Goal: Task Accomplishment & Management: Manage account settings

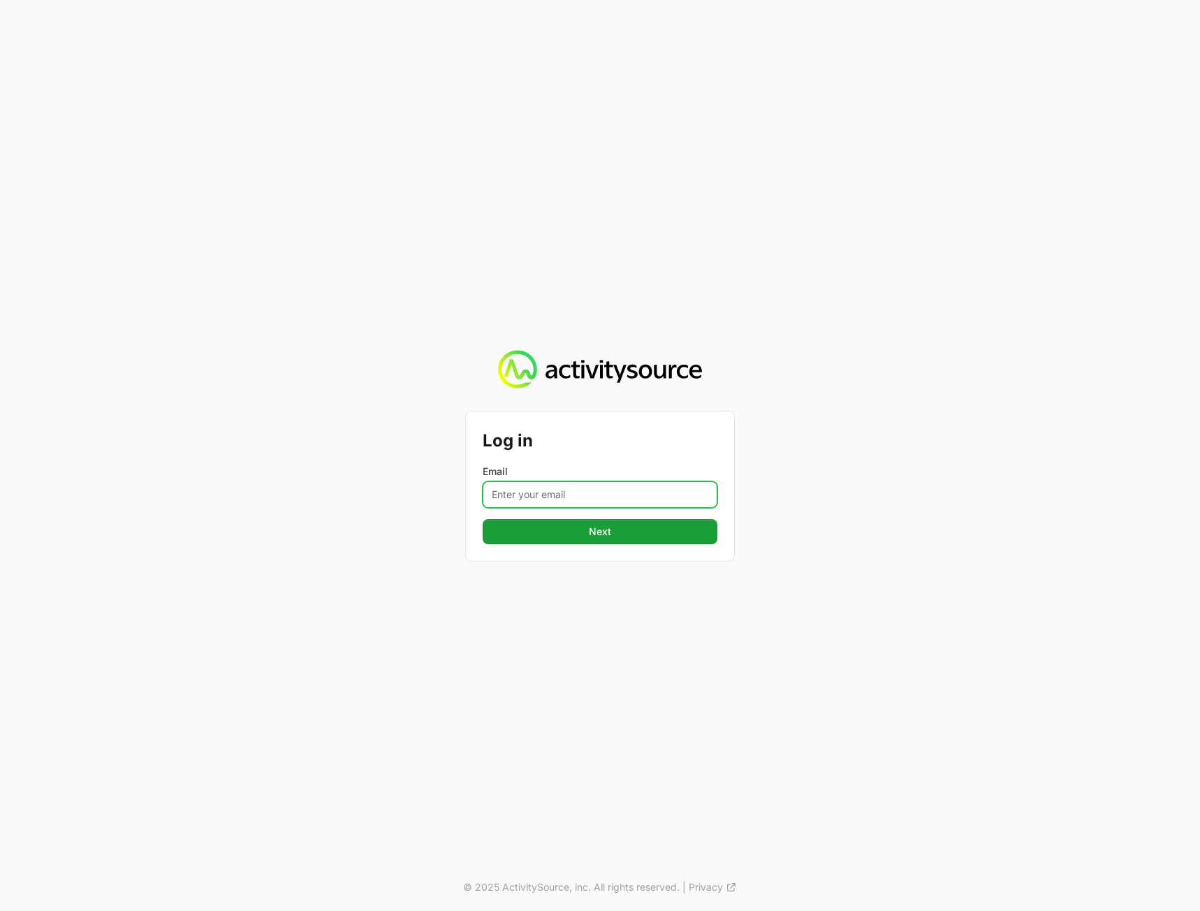
click at [589, 497] on input "Email" at bounding box center [600, 494] width 235 height 27
type input "[PERSON_NAME][EMAIL_ADDRESS][DOMAIN_NAME]"
drag, startPoint x: 376, startPoint y: 610, endPoint x: 488, endPoint y: 577, distance: 116.5
click at [378, 609] on div "Log in Email [PERSON_NAME][EMAIL_ADDRESS][DOMAIN_NAME] Next © 2025 ActivitySour…" at bounding box center [600, 455] width 1200 height 911
click at [566, 540] on button "Next" at bounding box center [600, 531] width 235 height 25
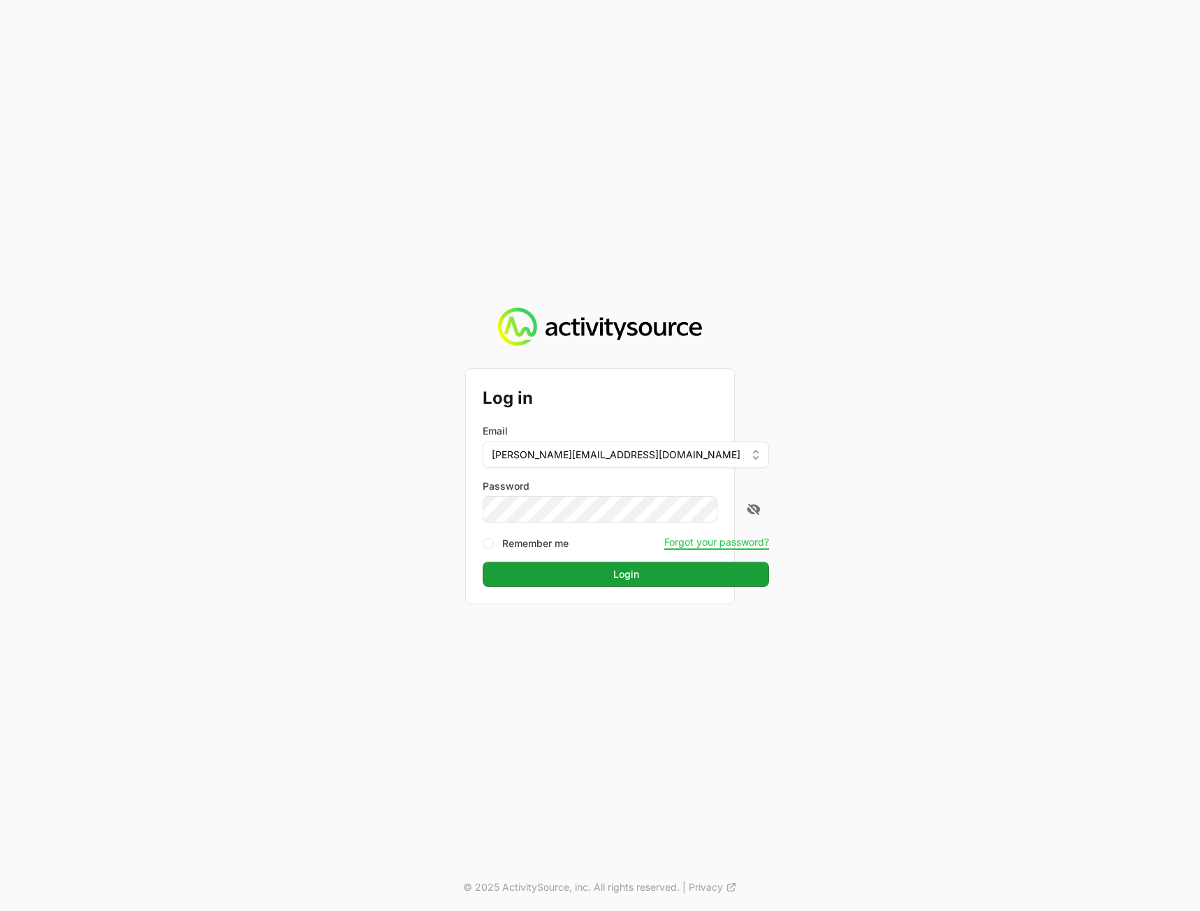
drag, startPoint x: 994, startPoint y: 467, endPoint x: 952, endPoint y: 488, distance: 47.2
click at [988, 465] on div "Log in Email [PERSON_NAME][EMAIL_ADDRESS][DOMAIN_NAME] Password Remember me For…" at bounding box center [600, 455] width 1200 height 911
click at [653, 578] on button "Login" at bounding box center [626, 574] width 286 height 25
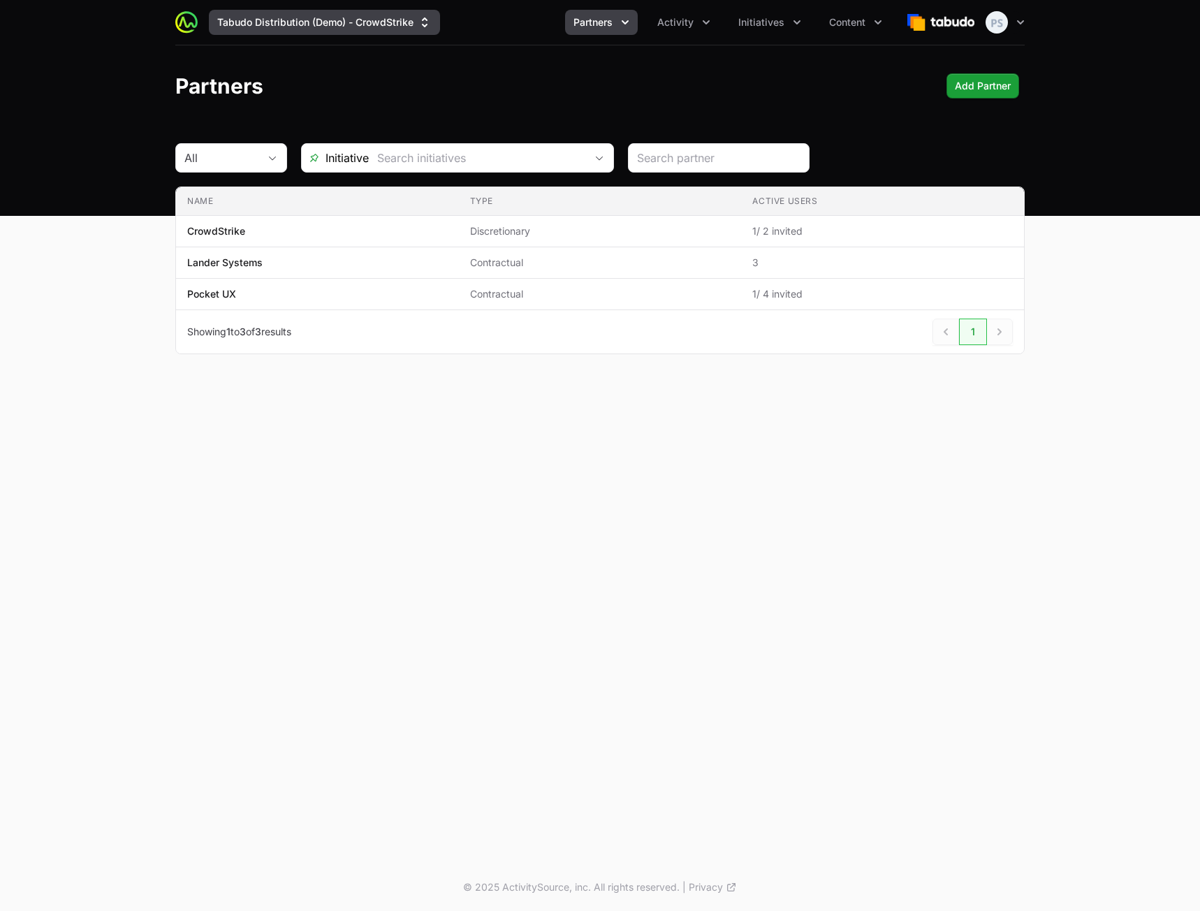
click at [365, 26] on button "Tabudo Distribution (Demo) - CrowdStrike" at bounding box center [324, 22] width 231 height 25
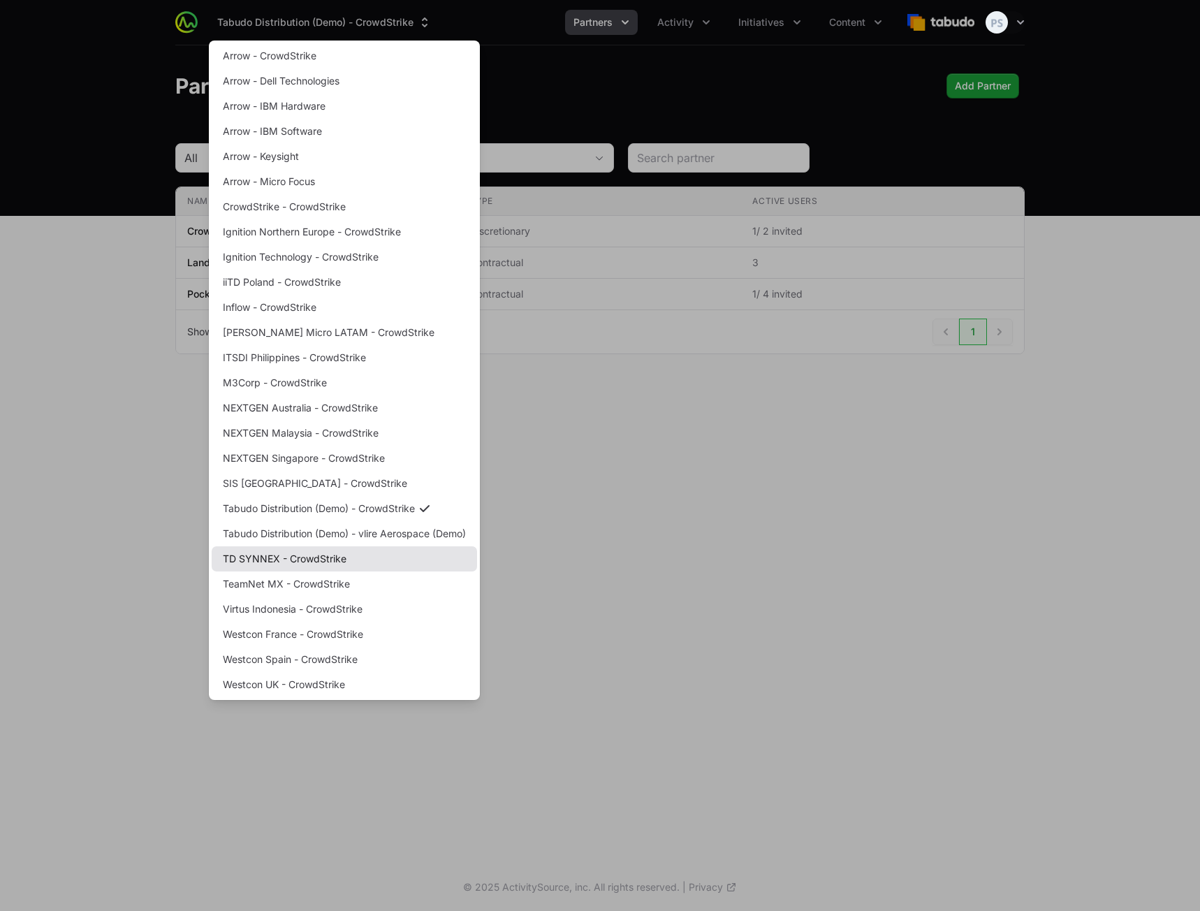
click at [405, 551] on link "TD SYNNEX - CrowdStrike" at bounding box center [344, 558] width 265 height 25
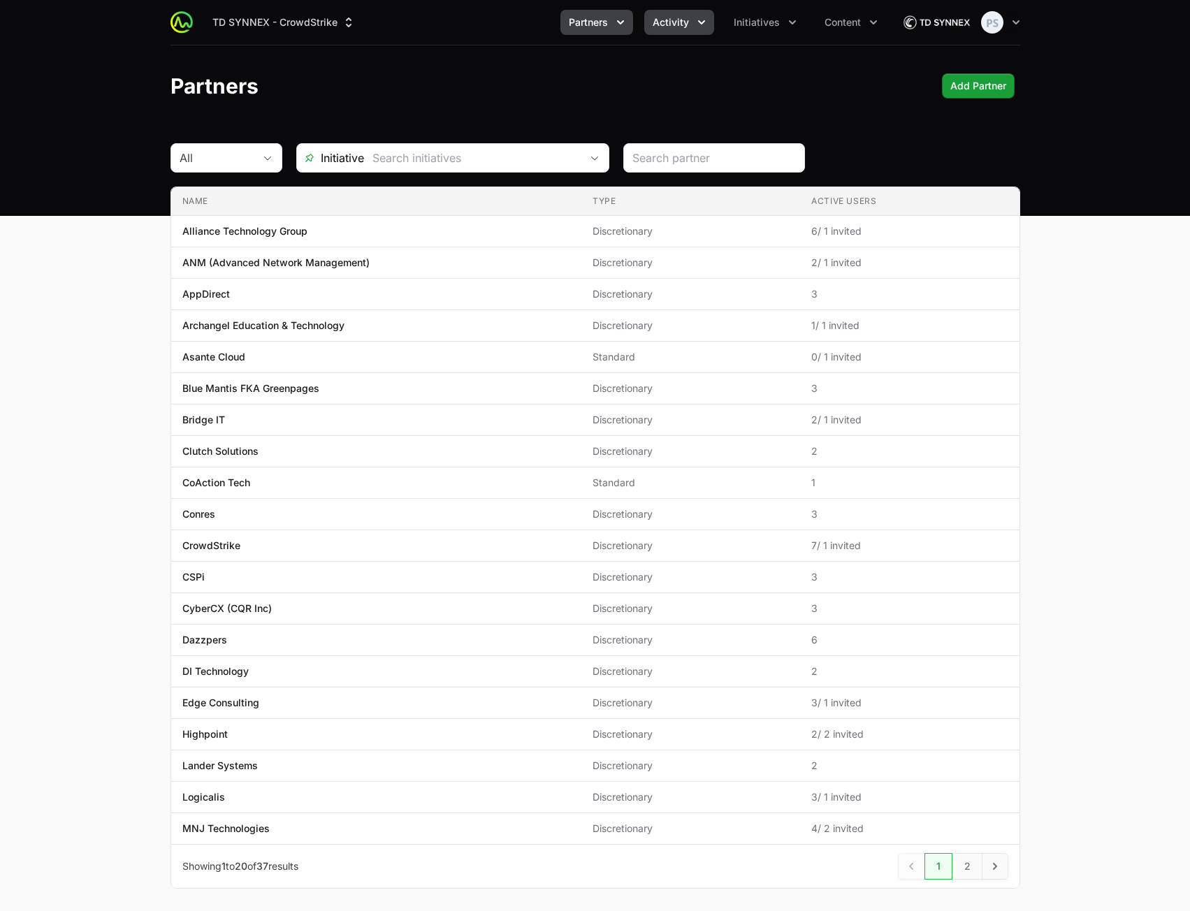
click at [662, 27] on span "Activity" at bounding box center [671, 22] width 36 height 14
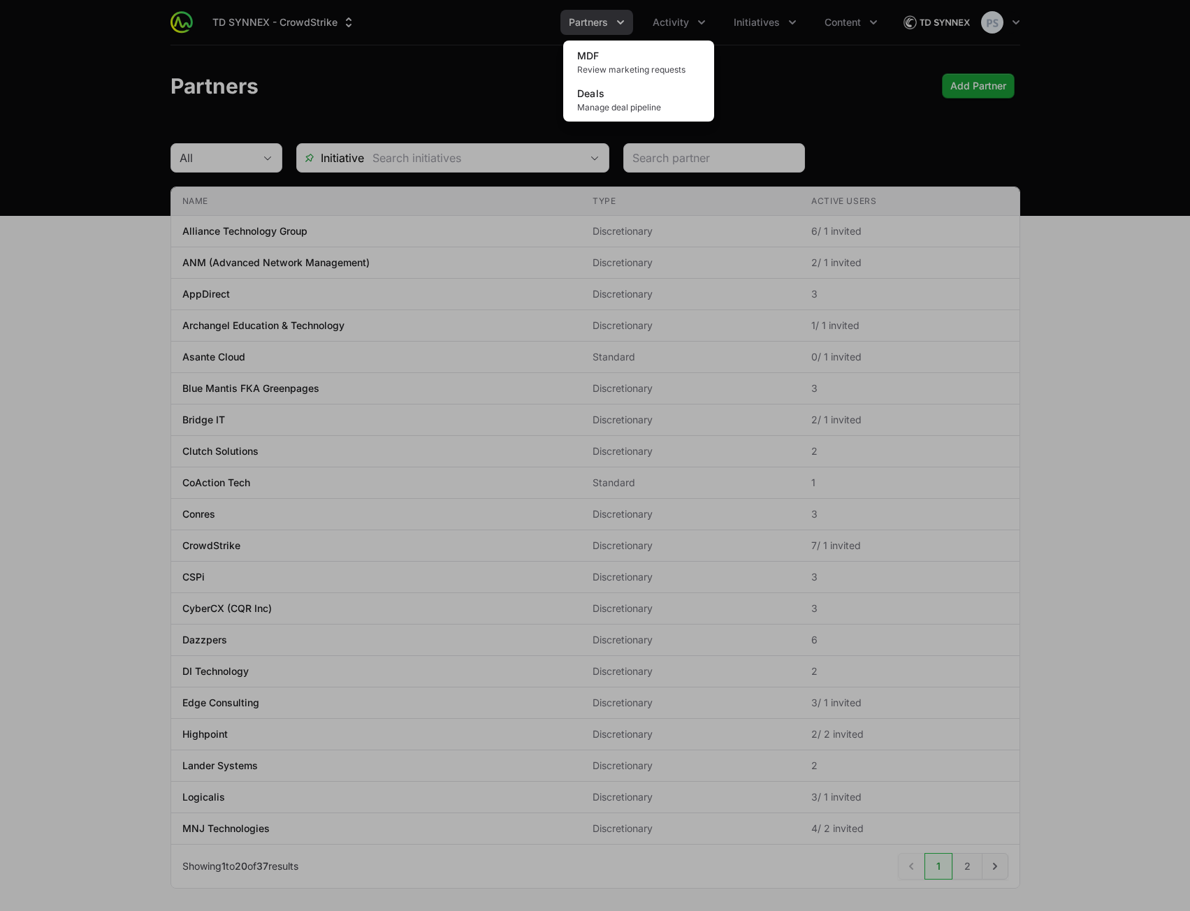
drag, startPoint x: 722, startPoint y: 48, endPoint x: 734, endPoint y: 38, distance: 15.8
click at [722, 48] on div "Activity menu" at bounding box center [595, 455] width 1190 height 911
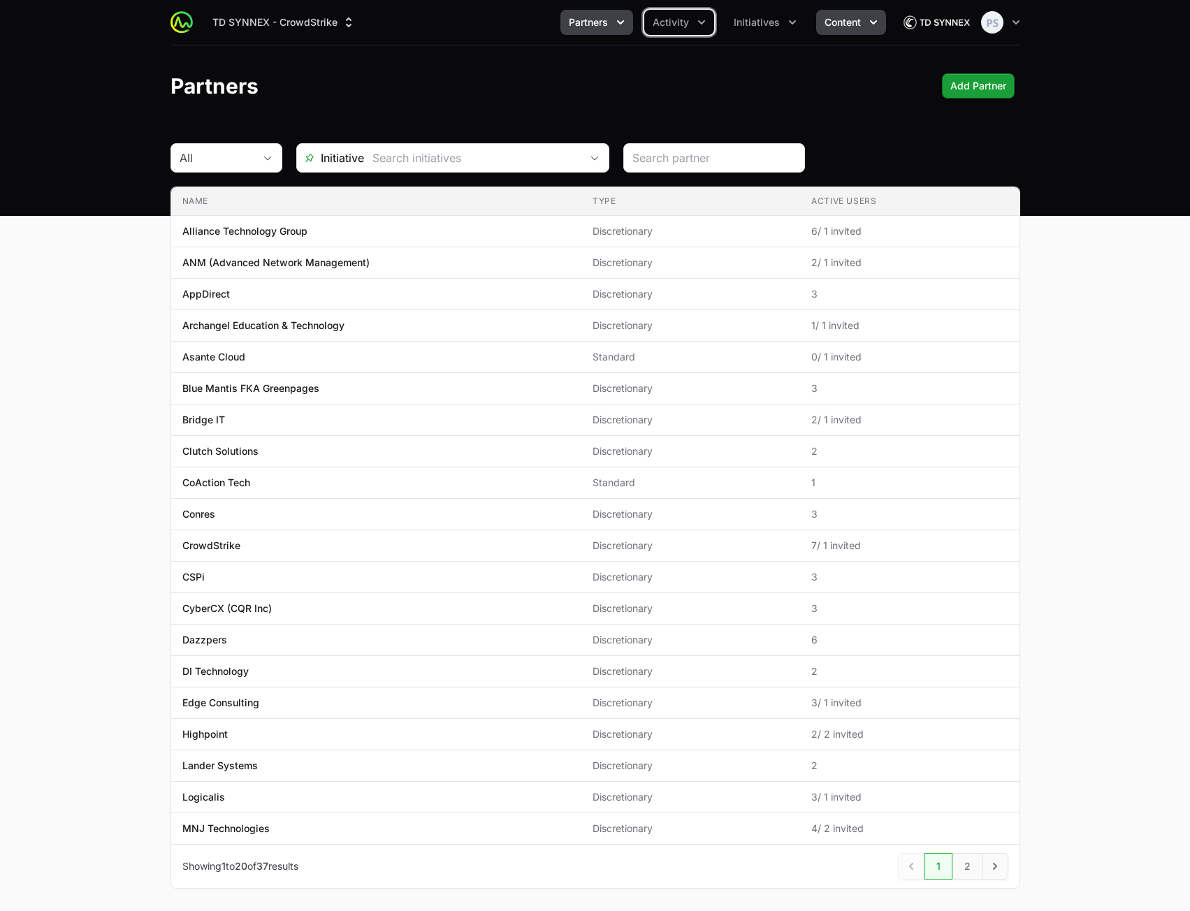
click at [816, 22] on button "Content" at bounding box center [851, 22] width 70 height 25
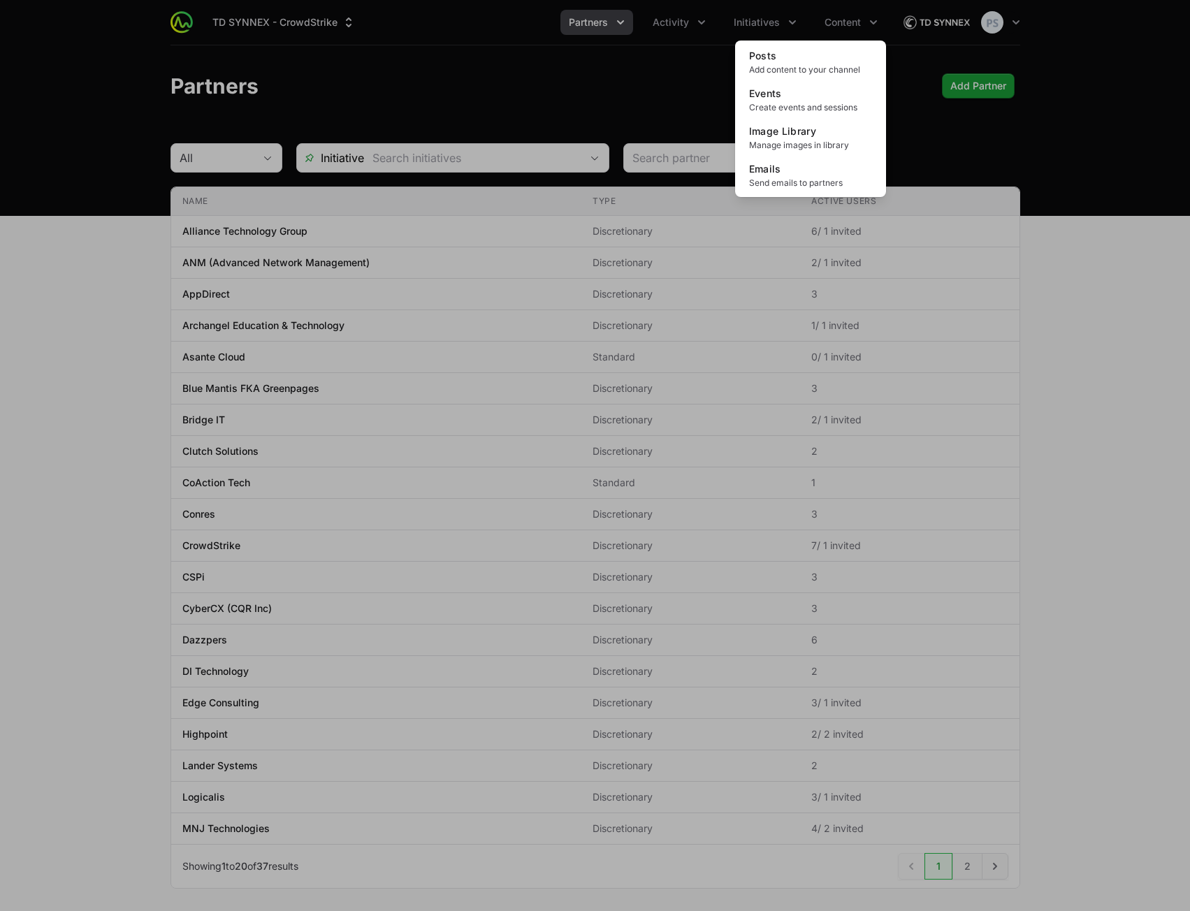
click at [780, 23] on div "Content menu" at bounding box center [595, 455] width 1190 height 911
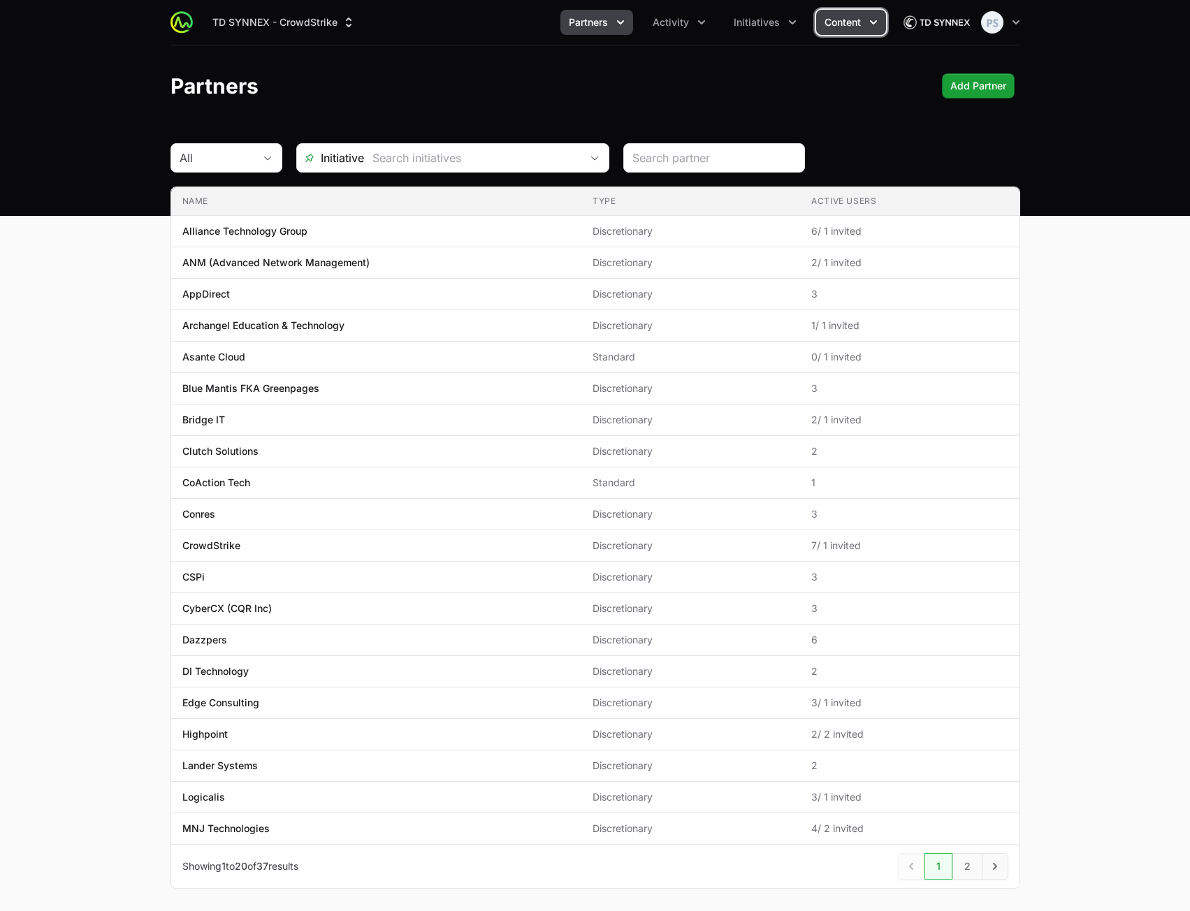
click at [847, 26] on span "Content" at bounding box center [842, 22] width 36 height 14
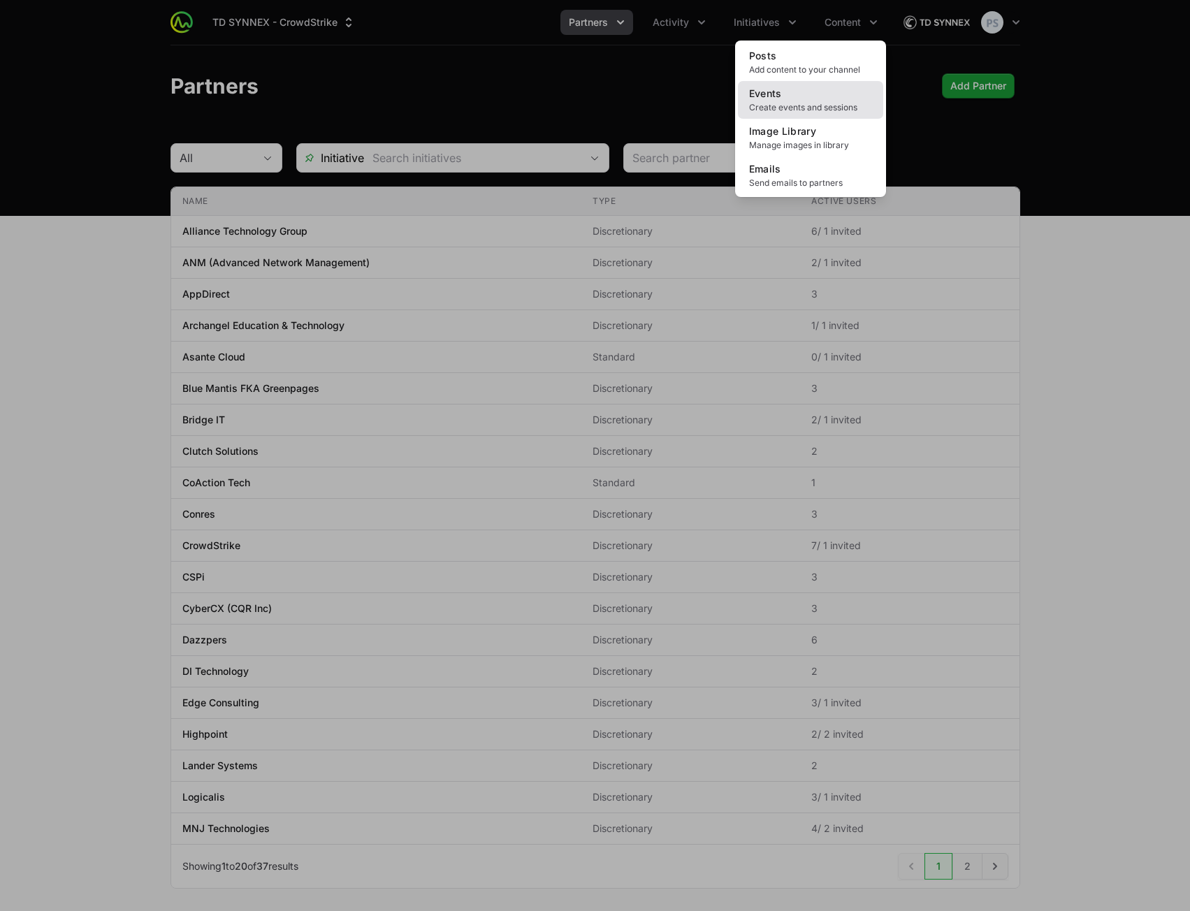
click at [781, 104] on span "Create events and sessions" at bounding box center [810, 107] width 123 height 11
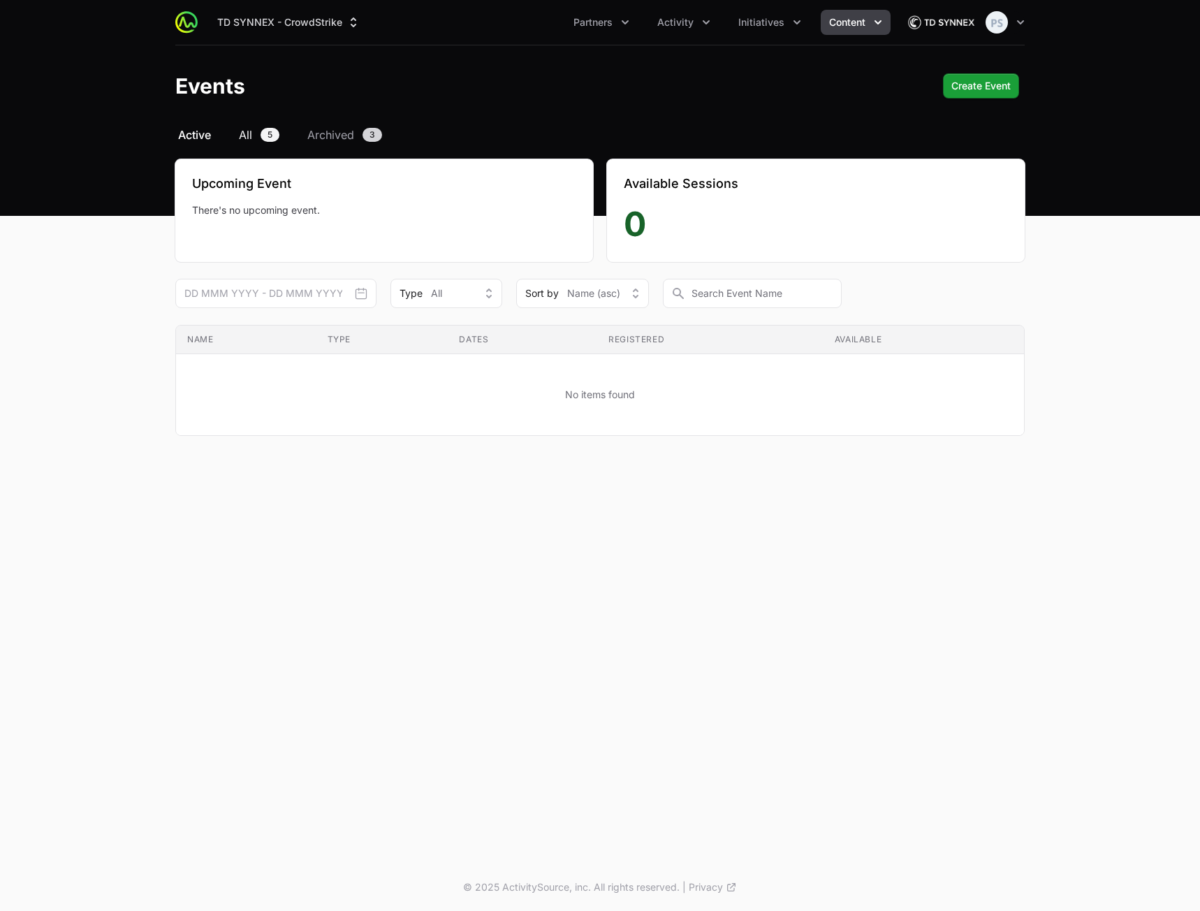
click at [256, 140] on link "All 5" at bounding box center [259, 134] width 46 height 17
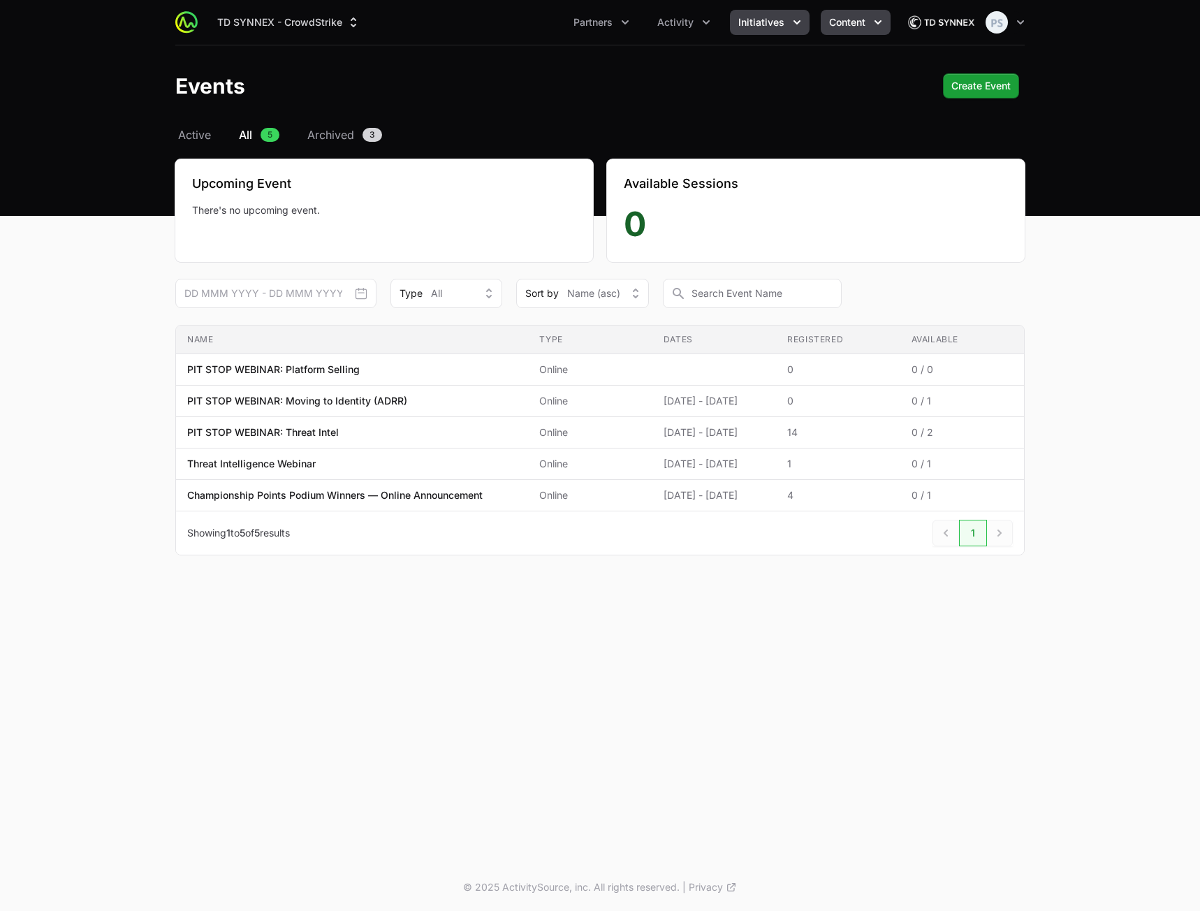
click at [757, 11] on button "Initiatives" at bounding box center [770, 22] width 80 height 25
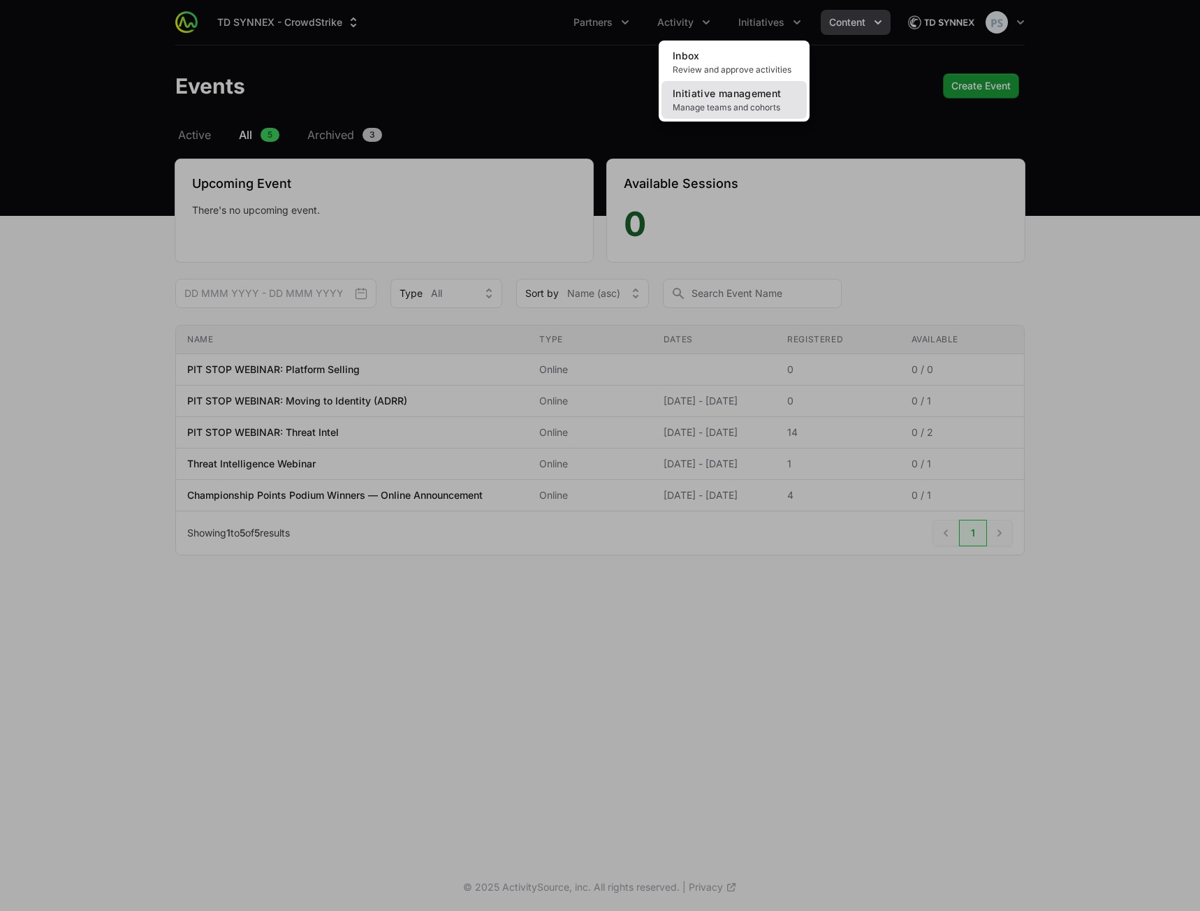
click at [718, 108] on span "Manage teams and cohorts" at bounding box center [734, 107] width 123 height 11
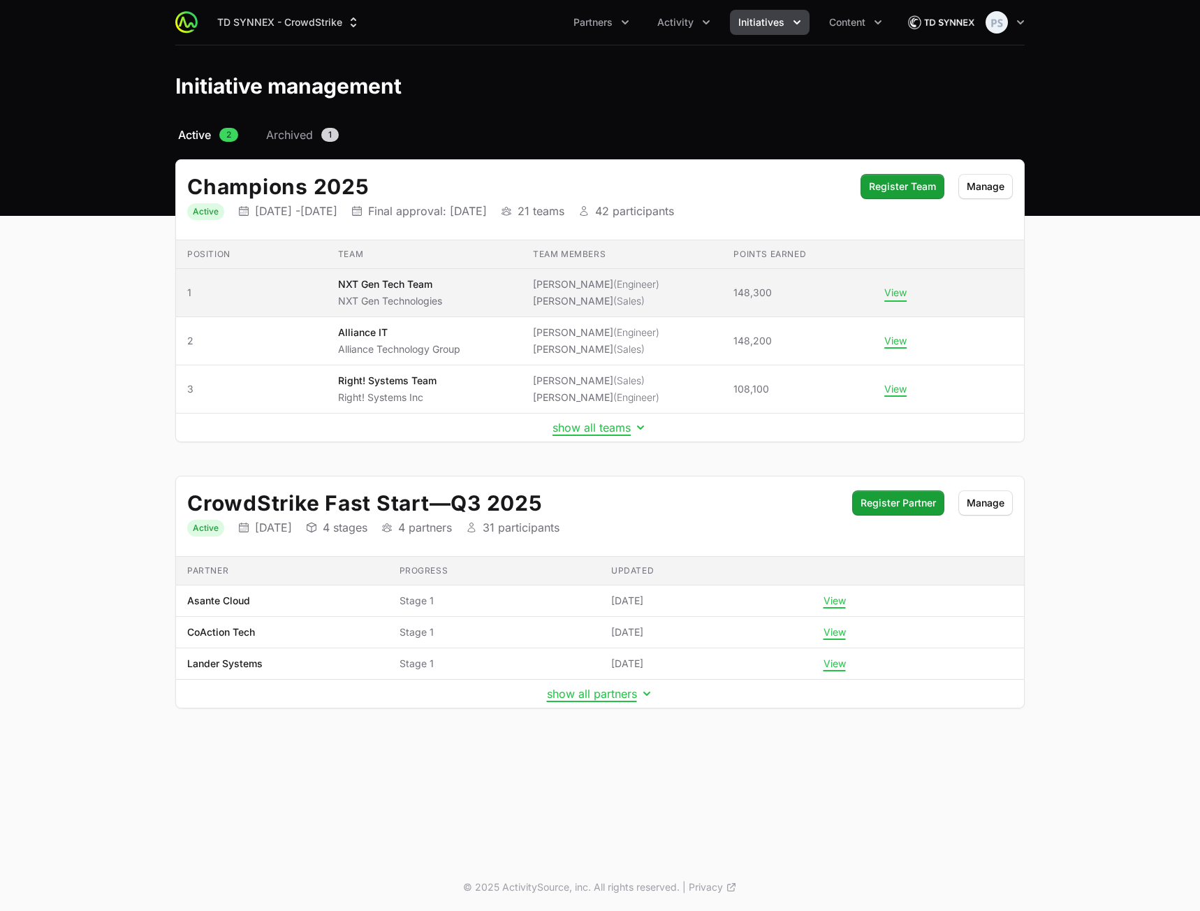
click at [887, 289] on button "View" at bounding box center [895, 292] width 22 height 13
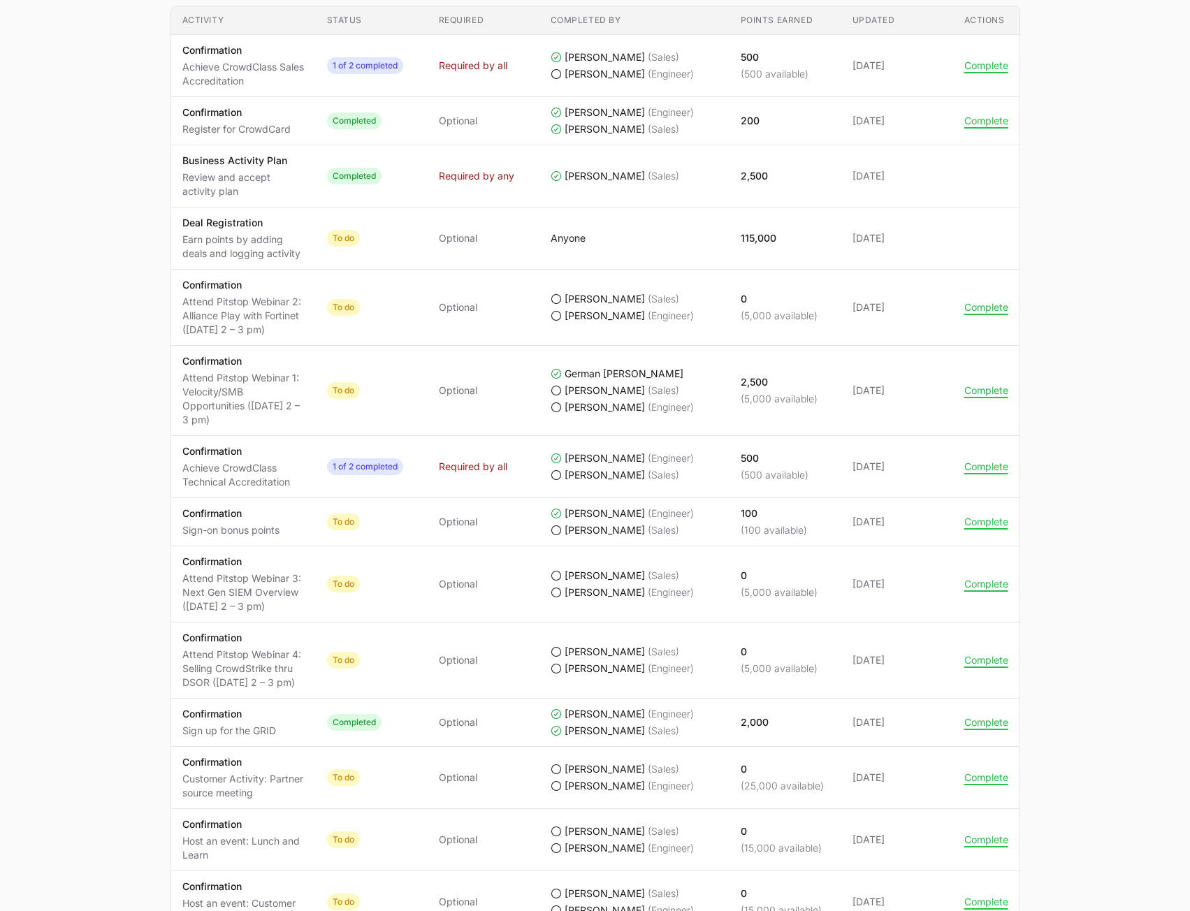
scroll to position [699, 0]
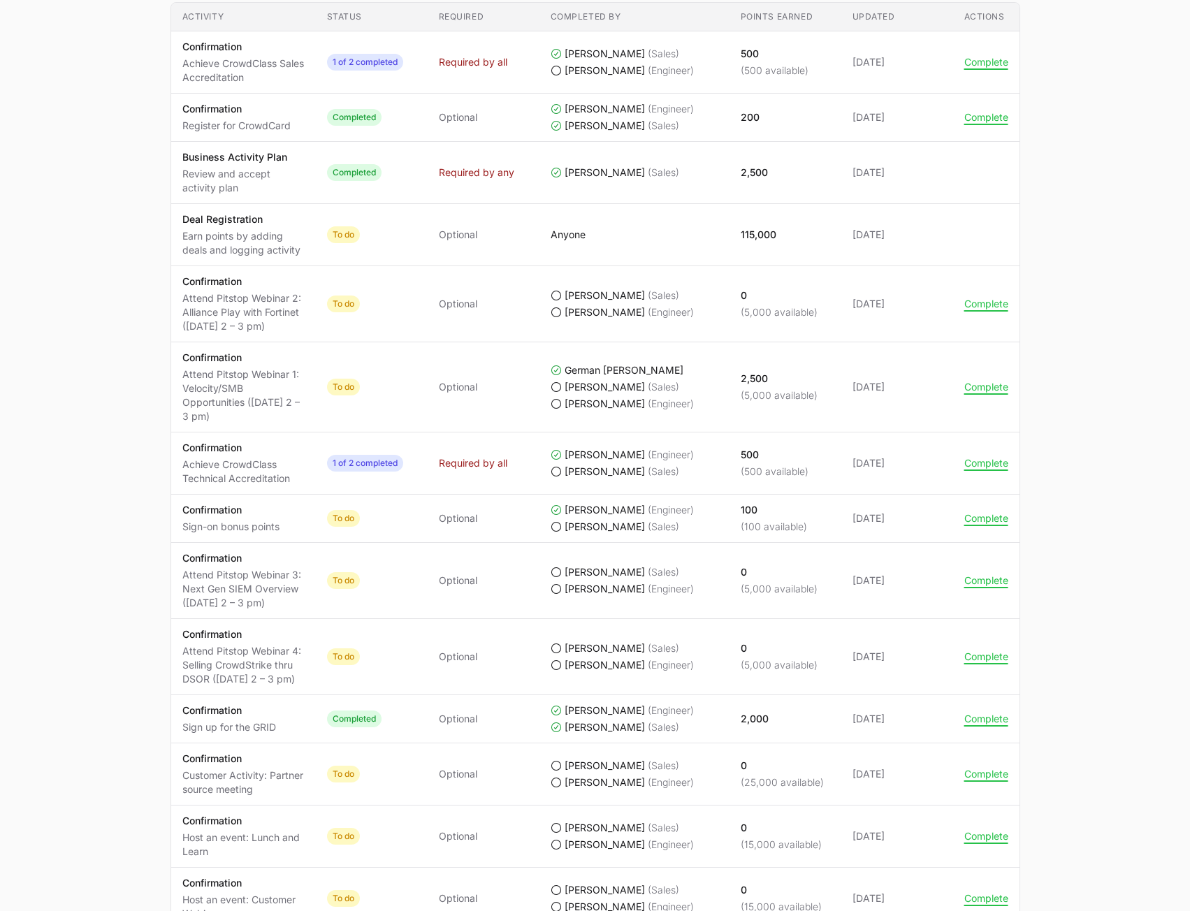
click at [96, 289] on main "Champions 2025 NXT Gen Tech Team NXT Gen Technologies Daniela Rojas, Anthony Sa…" at bounding box center [595, 387] width 1190 height 1900
click at [209, 303] on p "Attend Pitstop Webinar 2: Alliance Play with Fortinet (Sept 23rd, 2 – 3 pm)" at bounding box center [243, 312] width 122 height 42
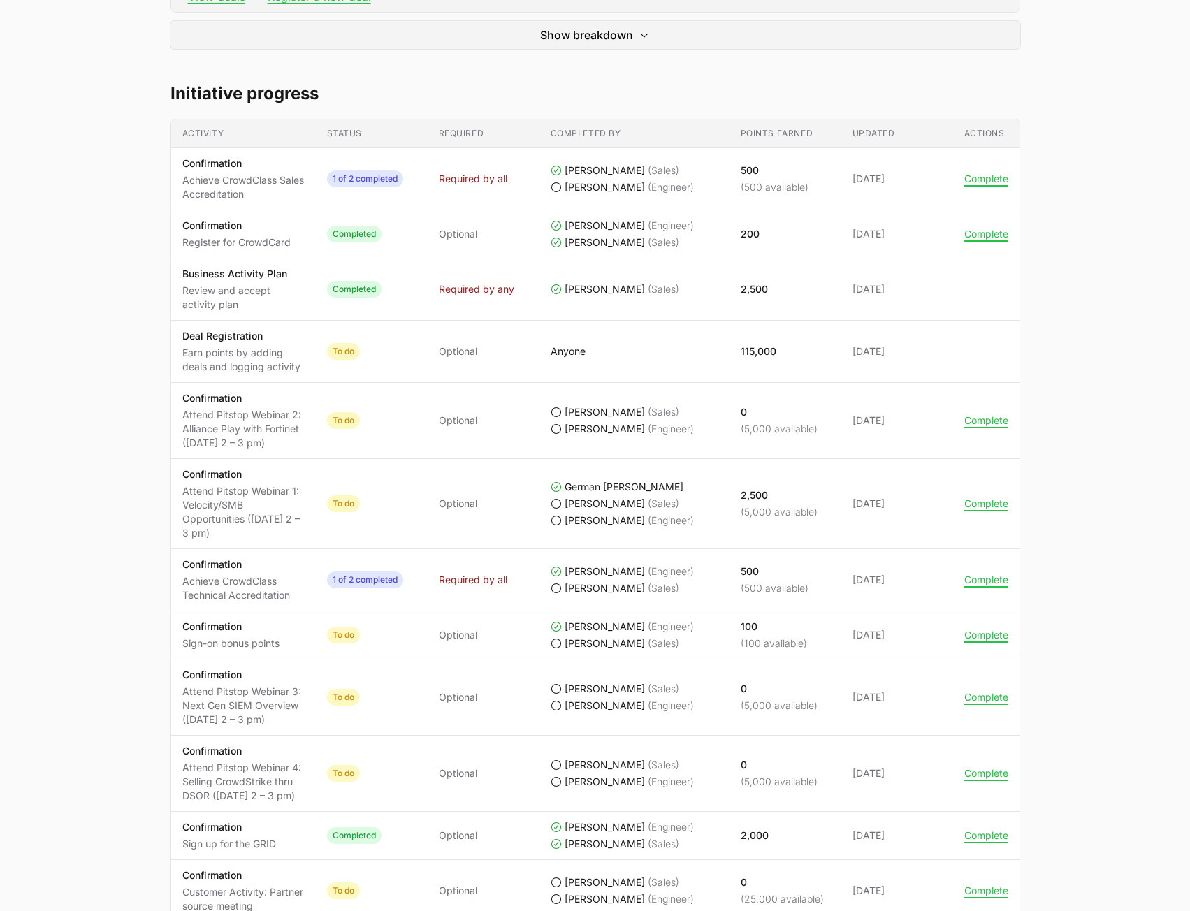
scroll to position [489, 0]
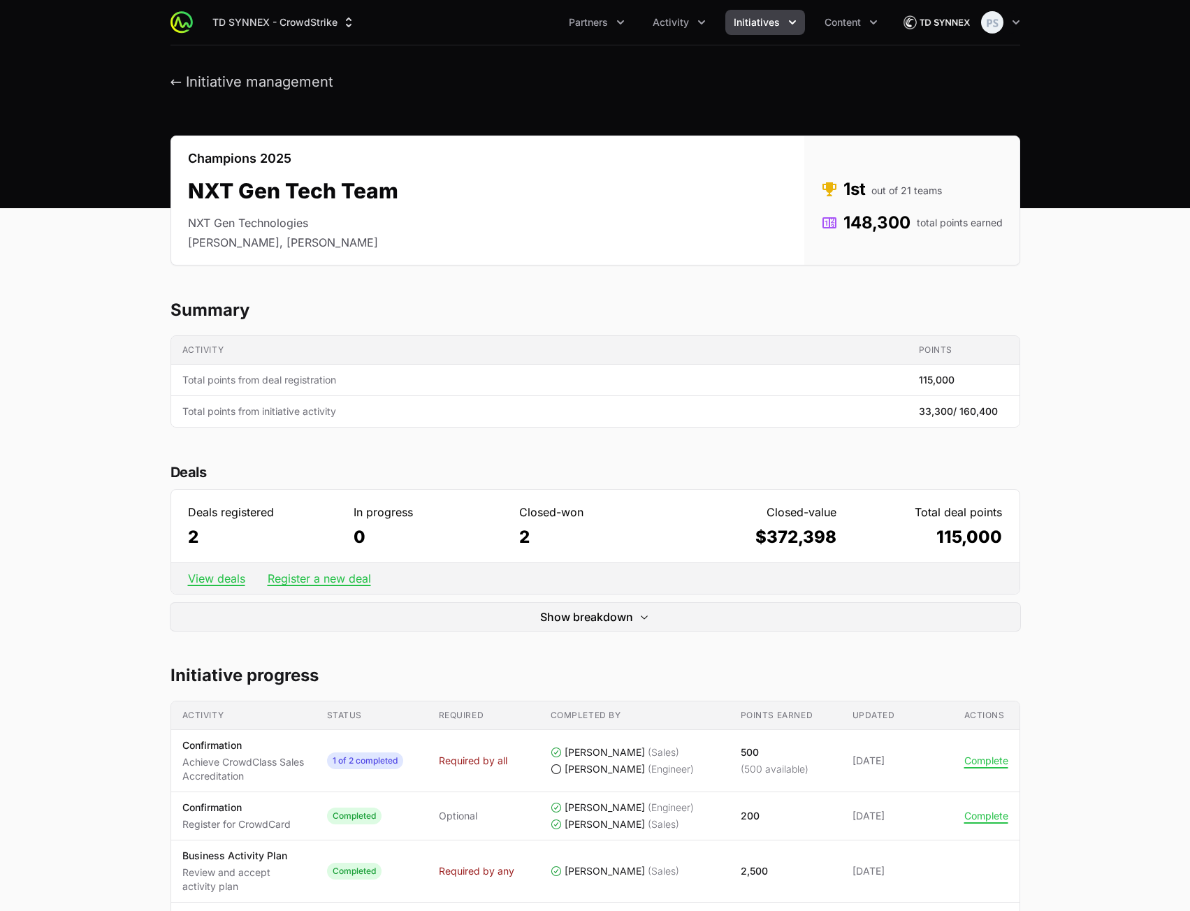
scroll to position [489, 0]
